Goal: Task Accomplishment & Management: Use online tool/utility

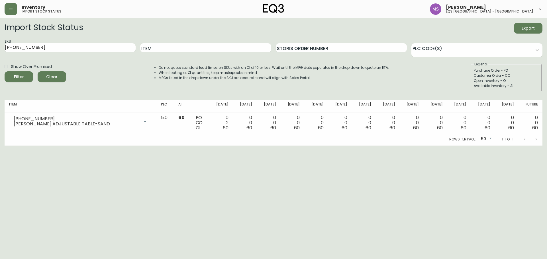
click at [74, 26] on h2 "Import Stock Status" at bounding box center [44, 28] width 78 height 11
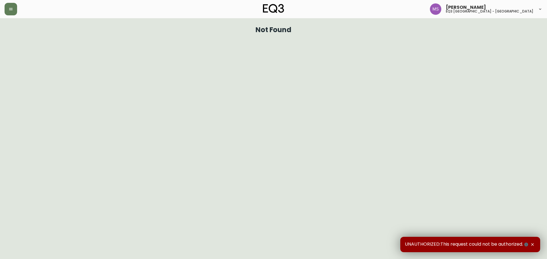
drag, startPoint x: 29, startPoint y: 89, endPoint x: 0, endPoint y: 13, distance: 81.3
click at [25, 37] on html "[PERSON_NAME] eq3 [GEOGRAPHIC_DATA] - st laurent Not Found UNAUTHORIZED:This re…" at bounding box center [273, 18] width 547 height 37
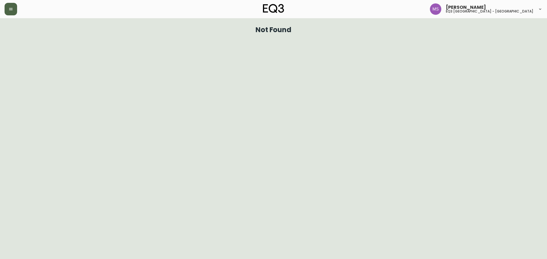
click at [13, 7] on button "button" at bounding box center [11, 9] width 13 height 13
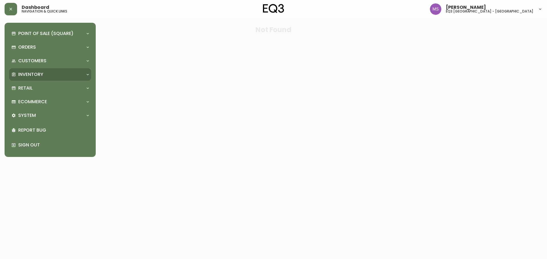
click at [44, 71] on div "Inventory" at bounding box center [47, 74] width 72 height 6
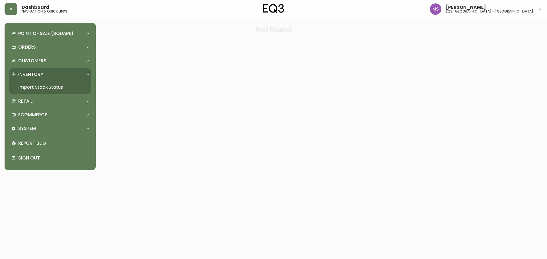
click at [36, 88] on link "Import Stock Status" at bounding box center [50, 87] width 82 height 13
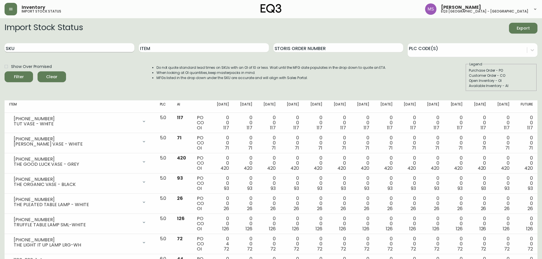
click at [42, 44] on input "SKU" at bounding box center [70, 47] width 130 height 9
paste input "566115"
type input "566115"
click at [19, 75] on icon "submit" at bounding box center [16, 76] width 7 height 7
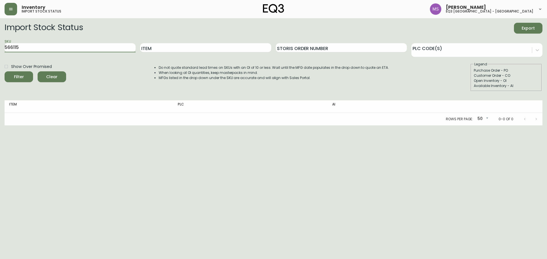
drag, startPoint x: 40, startPoint y: 43, endPoint x: 25, endPoint y: 62, distance: 23.5
click at [0, 62] on main "Import Stock Status Export SKU 566115 Item Storis Order Number PLC Code(s) Show…" at bounding box center [273, 71] width 547 height 107
click at [39, 50] on input "SKU" at bounding box center [70, 47] width 131 height 9
paste input "[PHONE_NUMBER]"
type input "[PHONE_NUMBER]"
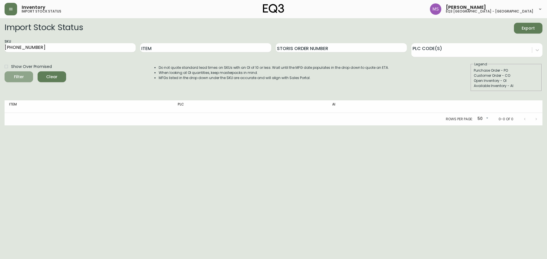
click at [15, 77] on icon "submit" at bounding box center [17, 76] width 6 height 6
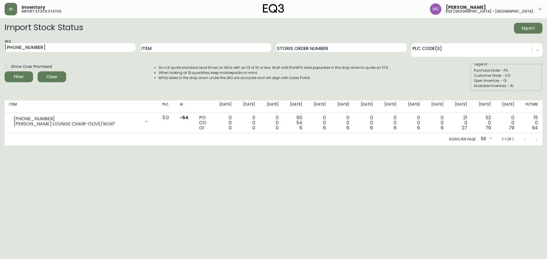
click at [30, 6] on span "Inventory" at bounding box center [34, 7] width 24 height 5
